Goal: Task Accomplishment & Management: Manage account settings

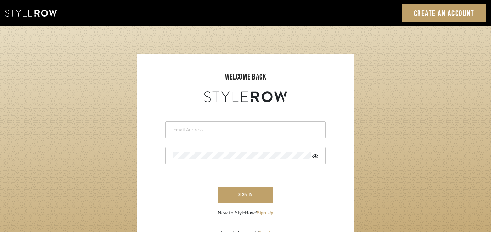
click at [253, 125] on div at bounding box center [245, 129] width 161 height 17
click at [253, 127] on input "email" at bounding box center [245, 130] width 144 height 7
type input "[EMAIL_ADDRESS][DOMAIN_NAME]"
click at [252, 197] on button "sign in" at bounding box center [245, 195] width 55 height 16
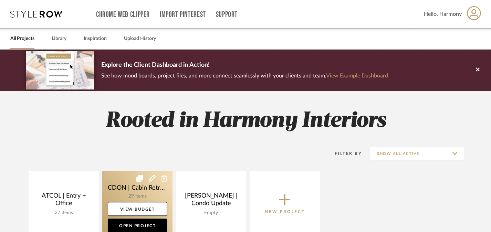
click at [118, 185] on link at bounding box center [137, 204] width 70 height 66
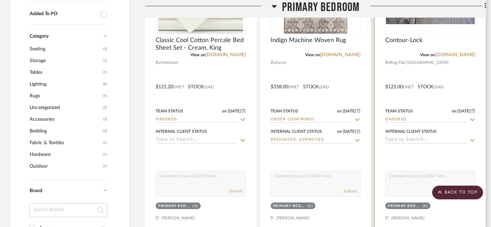
scroll to position [592, 0]
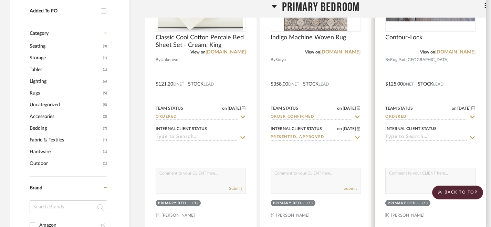
click at [474, 117] on icon at bounding box center [472, 116] width 5 height 3
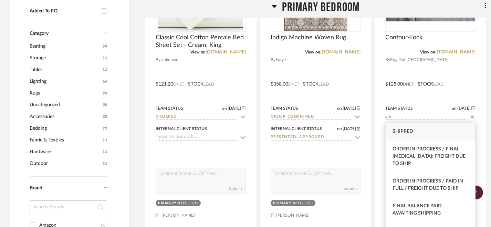
type input "shi"
click at [444, 130] on div "Shipped" at bounding box center [431, 132] width 90 height 18
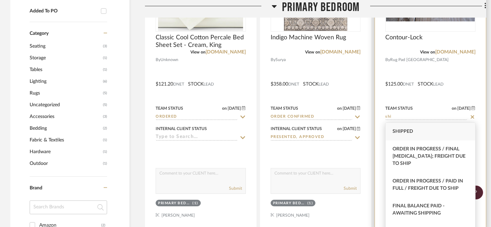
type input "8/15/2025"
type input "Shipped"
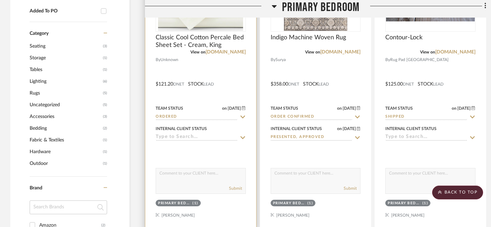
click at [242, 116] on icon at bounding box center [243, 117] width 6 height 6
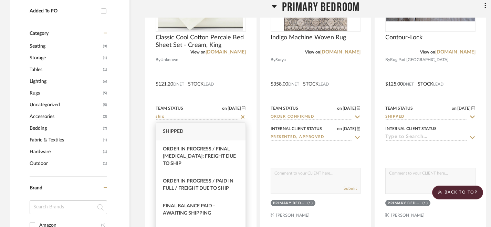
type input "ship"
click at [204, 133] on div "Shipped" at bounding box center [201, 132] width 90 height 18
type input "8/15/2025"
type input "Shipped"
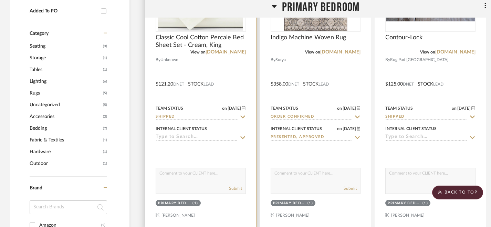
click at [208, 136] on input at bounding box center [197, 137] width 82 height 7
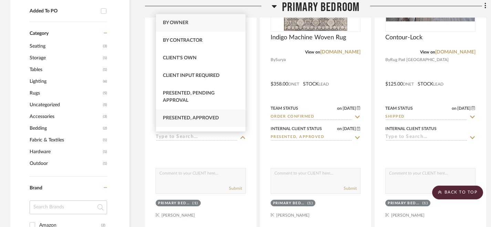
click at [205, 117] on span "Presented, Approved" at bounding box center [191, 117] width 56 height 5
type input "8/15/2025"
type input "Presented, Approved"
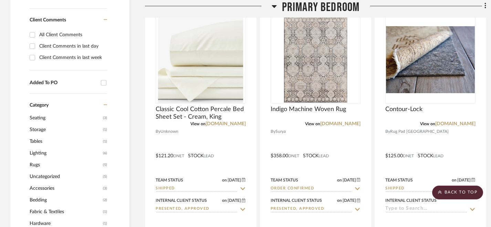
scroll to position [518, 0]
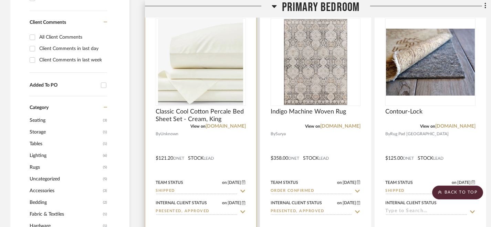
click at [243, 191] on icon at bounding box center [242, 190] width 5 height 3
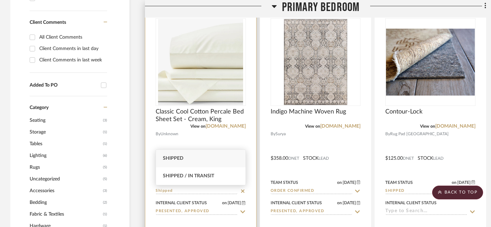
type input "\"
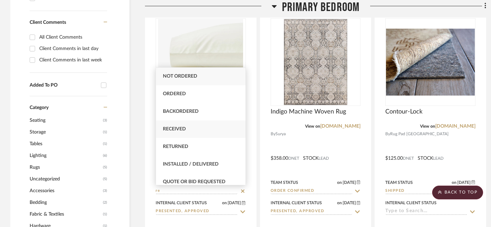
click at [190, 127] on div "Received" at bounding box center [201, 129] width 90 height 18
type input "Received"
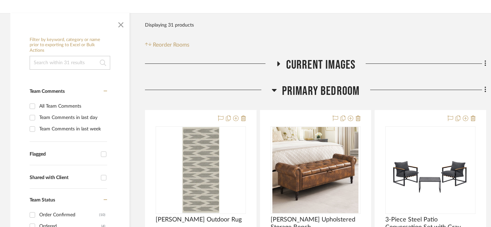
scroll to position [0, 0]
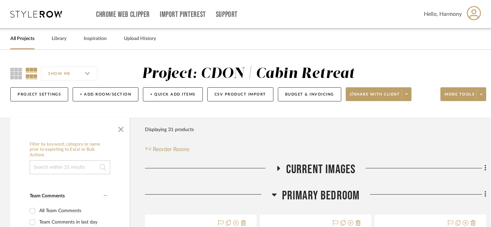
click at [27, 40] on link "All Projects" at bounding box center [22, 38] width 24 height 9
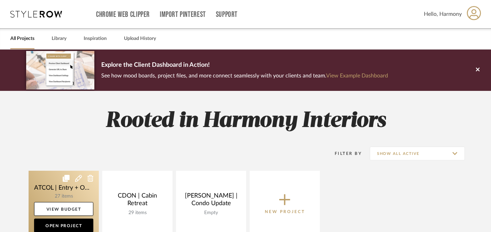
click at [40, 185] on link at bounding box center [64, 204] width 70 height 66
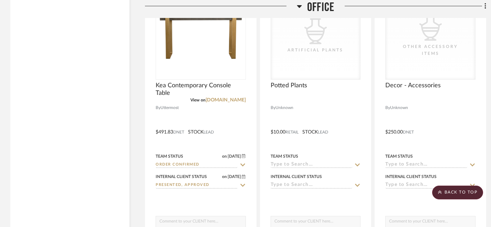
scroll to position [1626, 0]
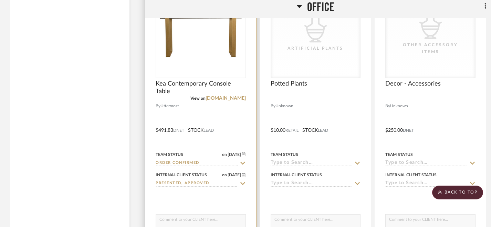
click at [243, 163] on icon at bounding box center [242, 163] width 5 height 3
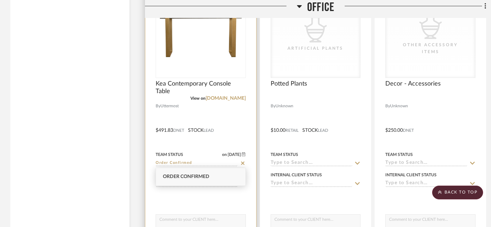
click at [243, 163] on icon at bounding box center [243, 163] width 6 height 6
type input "8/15/2025"
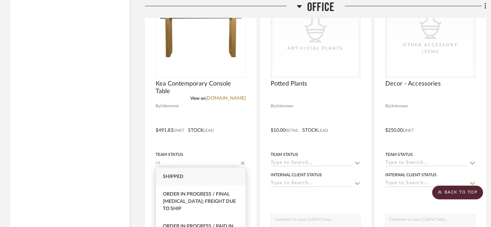
click at [217, 176] on div "Shipped" at bounding box center [201, 177] width 90 height 18
type input "Shipped"
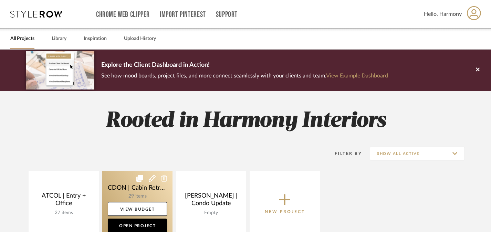
click at [119, 183] on link at bounding box center [137, 204] width 70 height 66
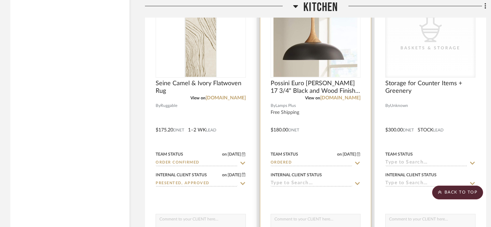
scroll to position [2198, 0]
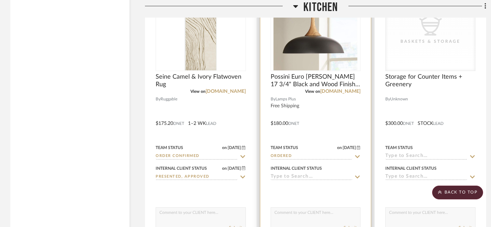
click at [355, 155] on icon at bounding box center [358, 157] width 6 height 6
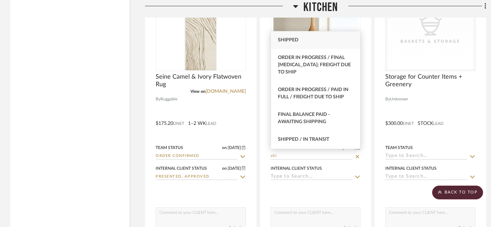
type input "shi"
click at [320, 38] on div "Shipped" at bounding box center [316, 40] width 90 height 18
type input "8/15/2025"
type input "Shipped"
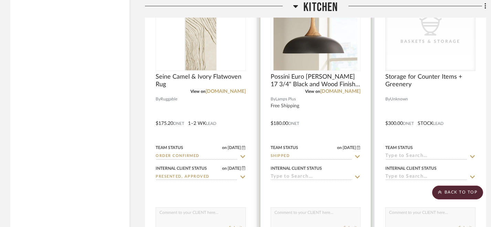
click at [308, 175] on input at bounding box center [312, 177] width 82 height 7
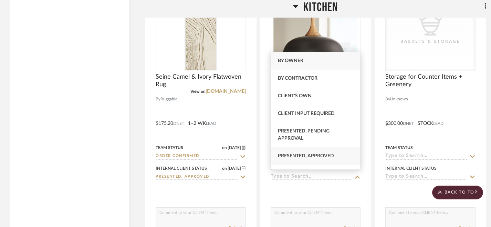
click at [313, 158] on span "Presented, Approved" at bounding box center [306, 155] width 56 height 5
type input "8/15/2025"
type input "Presented, Approved"
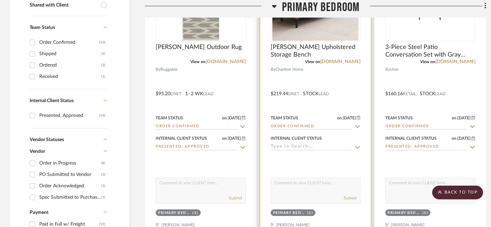
scroll to position [295, 0]
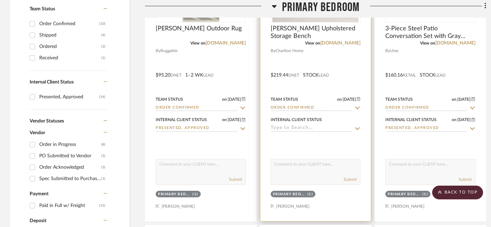
drag, startPoint x: 358, startPoint y: 107, endPoint x: 356, endPoint y: 96, distance: 11.6
click at [358, 107] on icon at bounding box center [358, 108] width 6 height 6
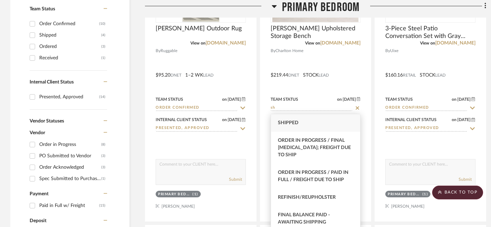
type input "sh"
click at [324, 124] on div "Shipped" at bounding box center [316, 123] width 90 height 18
type input "8/15/2025"
type input "Shipped"
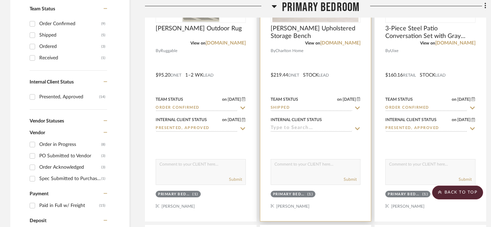
click at [321, 130] on input at bounding box center [312, 128] width 82 height 7
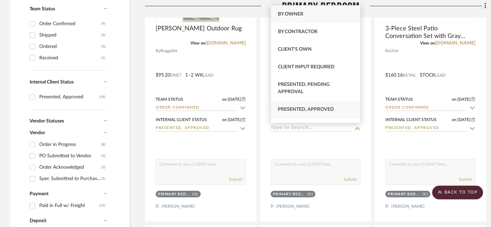
click at [322, 114] on div "Presented, Approved" at bounding box center [316, 110] width 90 height 18
type input "8/15/2025"
type input "Presented, Approved"
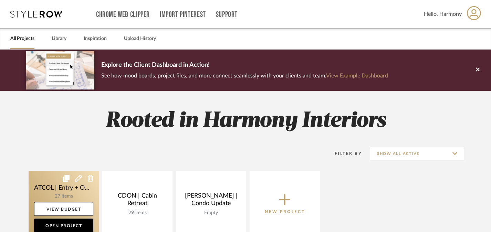
click at [49, 182] on link at bounding box center [64, 204] width 70 height 66
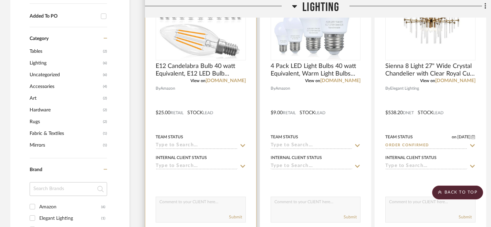
scroll to position [655, 0]
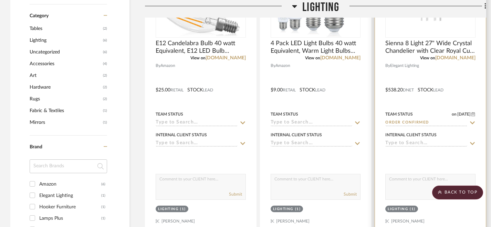
click at [425, 125] on input "Order Confirmed" at bounding box center [427, 123] width 82 height 7
click at [472, 123] on icon at bounding box center [472, 122] width 3 height 3
type input "8/15/2025"
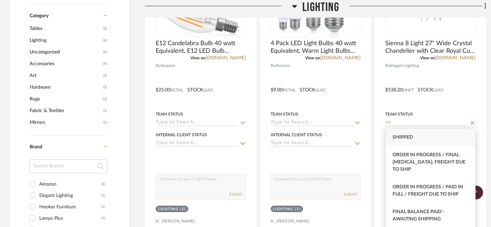
click at [443, 138] on div "Shipped" at bounding box center [431, 138] width 90 height 18
type input "Shipped"
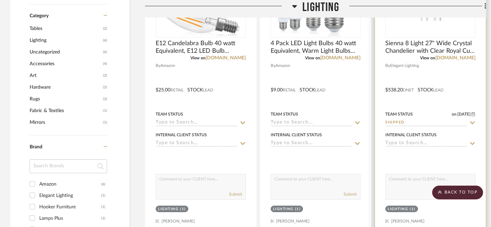
click at [444, 143] on input at bounding box center [427, 143] width 82 height 7
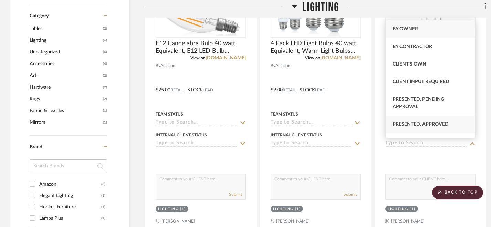
click at [449, 125] on div "Presented, Approved" at bounding box center [431, 124] width 90 height 18
type input "8/15/2025"
type input "Presented, Approved"
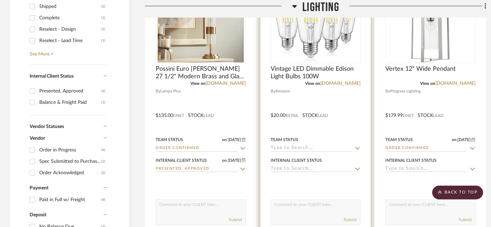
scroll to position [329, 0]
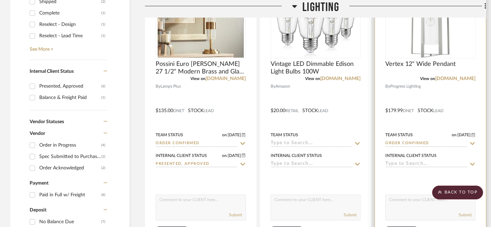
click at [472, 142] on icon at bounding box center [473, 144] width 6 height 6
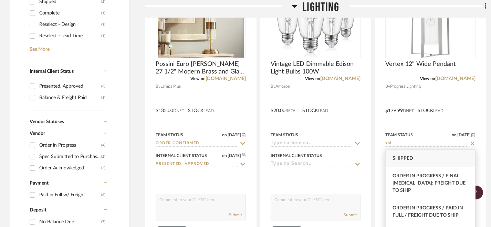
type input "shi"
click at [445, 161] on div "Shipped" at bounding box center [431, 159] width 90 height 18
type input "8/15/2025"
type input "Shipped"
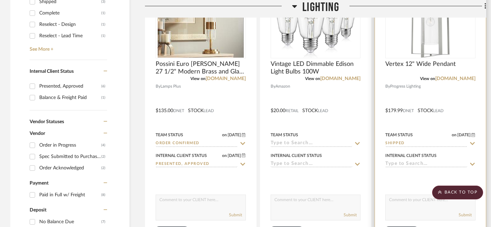
click at [441, 167] on input at bounding box center [427, 164] width 82 height 7
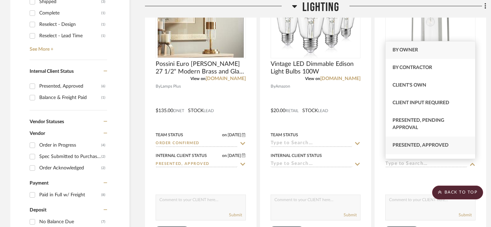
click at [439, 148] on div "Presented, Approved" at bounding box center [431, 145] width 90 height 18
type input "8/15/2025"
type input "Presented, Approved"
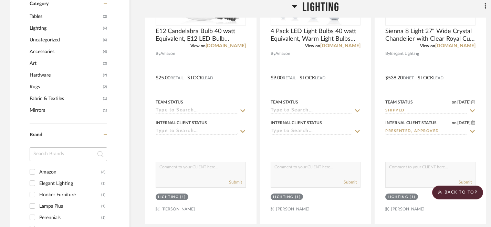
scroll to position [670, 0]
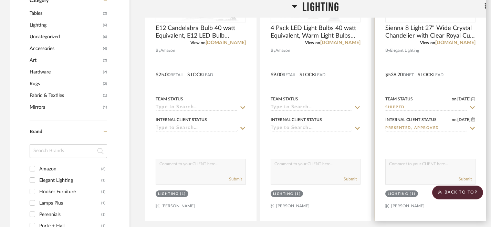
click at [435, 107] on input "Shipped" at bounding box center [427, 107] width 82 height 7
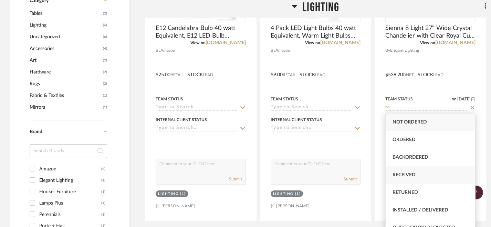
click at [423, 178] on div "Received" at bounding box center [431, 175] width 90 height 18
type input "Received"
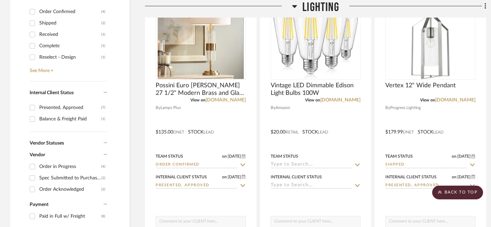
scroll to position [362, 0]
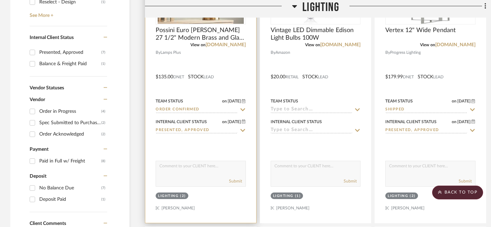
click at [244, 111] on icon at bounding box center [243, 110] width 6 height 6
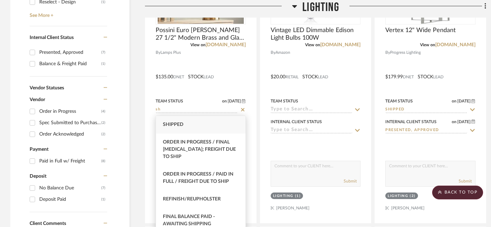
type input "sh"
click at [218, 124] on div "Shipped" at bounding box center [201, 125] width 90 height 18
type input "8/15/2025"
type input "Shipped"
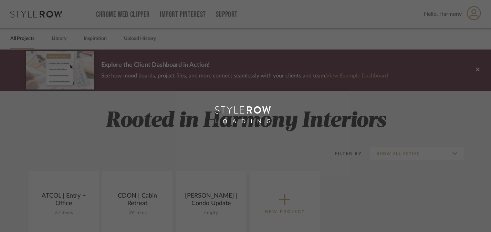
scroll to position [140, 0]
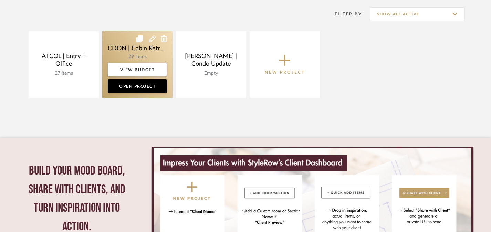
click at [127, 45] on link at bounding box center [137, 64] width 70 height 66
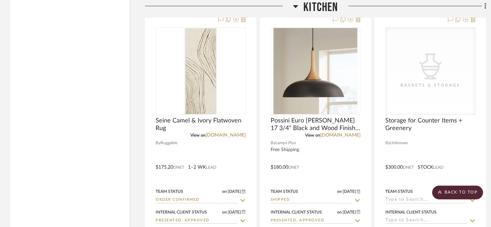
scroll to position [2155, 0]
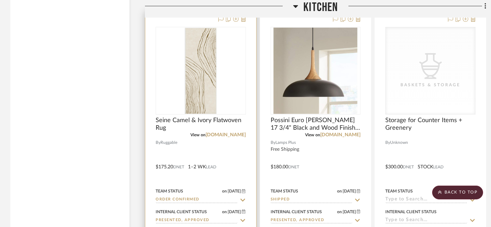
click at [245, 200] on icon at bounding box center [243, 200] width 6 height 6
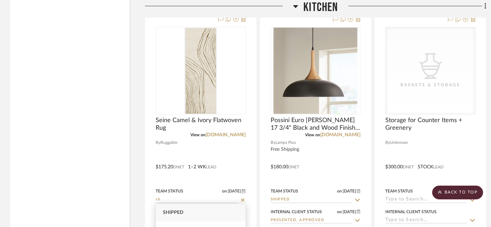
type input "sh"
click at [214, 212] on div "Shipped" at bounding box center [201, 213] width 90 height 18
type input "8/15/2025"
type input "Shipped"
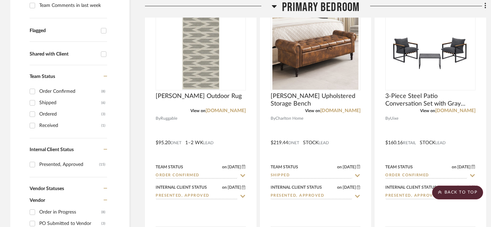
scroll to position [229, 0]
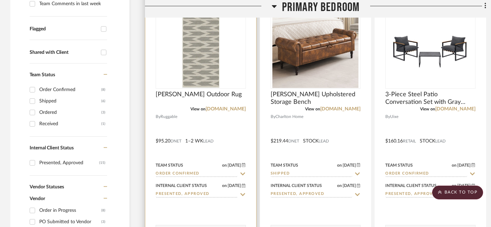
click at [241, 174] on icon at bounding box center [243, 174] width 6 height 6
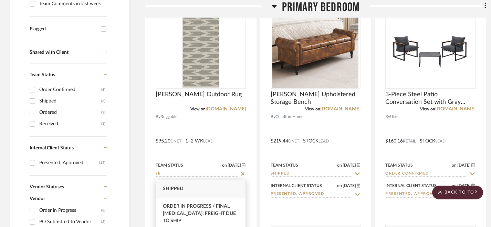
type input "sh"
click at [195, 187] on div "Shipped" at bounding box center [201, 189] width 90 height 18
type input "8/15/2025"
type input "Shipped"
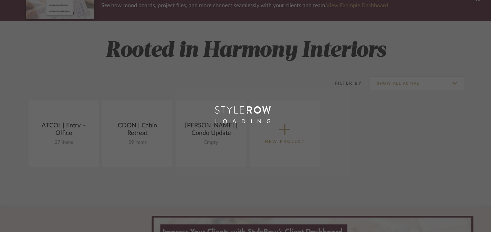
scroll to position [112, 0]
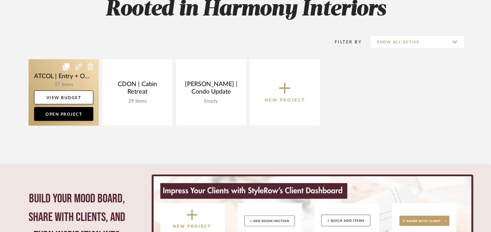
click at [49, 76] on link at bounding box center [64, 92] width 70 height 66
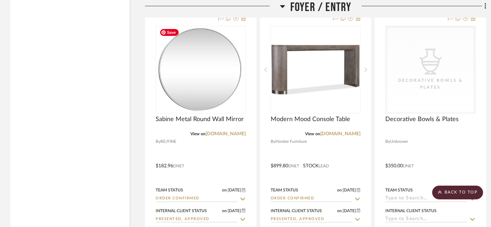
scroll to position [1260, 0]
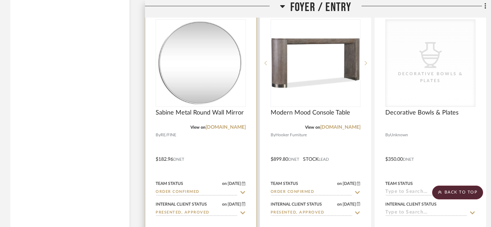
click at [243, 193] on icon at bounding box center [243, 192] width 6 height 6
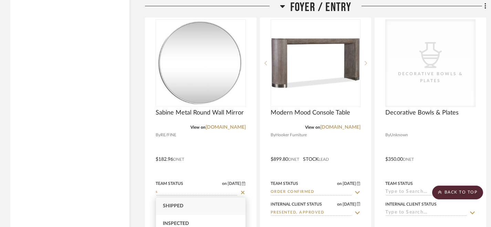
type input "s"
click at [189, 208] on div "Shipped" at bounding box center [201, 206] width 90 height 18
type input "8/15/2025"
type input "Shipped"
click at [110, 199] on div "Filter by keyword, category or name prior to exporting to Excel or Bulk Actions…" at bounding box center [69, 75] width 119 height 2435
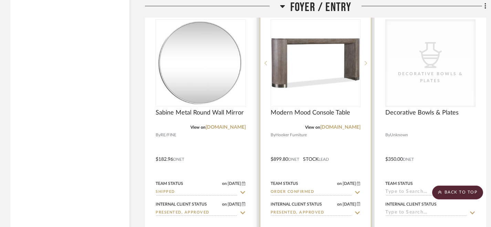
click at [357, 192] on icon at bounding box center [358, 192] width 6 height 6
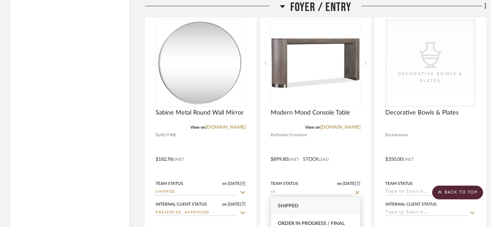
type input "sh"
click at [311, 207] on div "Shipped" at bounding box center [316, 206] width 90 height 18
type input "8/15/2025"
type input "Shipped"
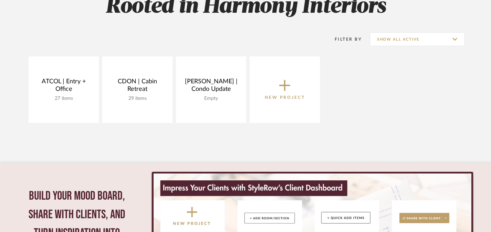
scroll to position [112, 0]
